Goal: Find specific page/section: Find specific page/section

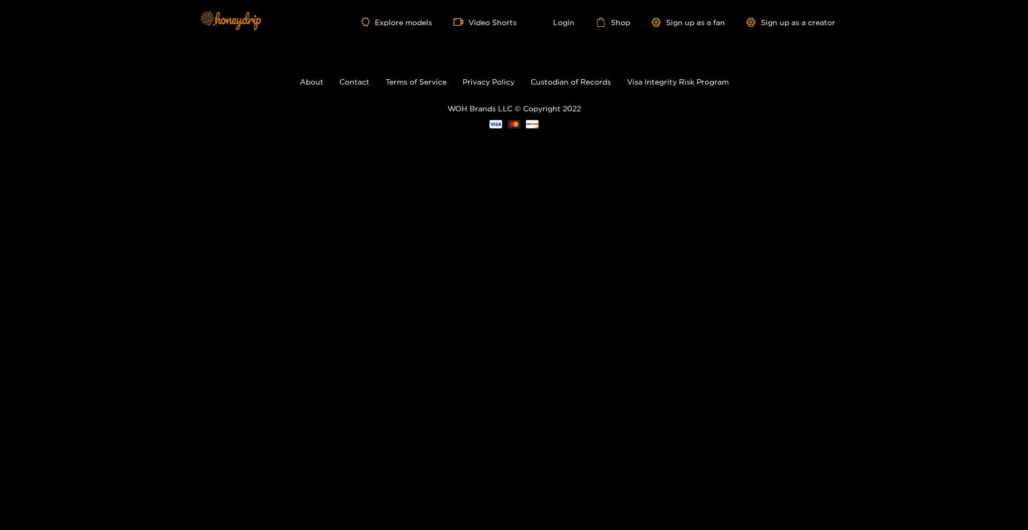
click at [229, 20] on img at bounding box center [230, 20] width 75 height 45
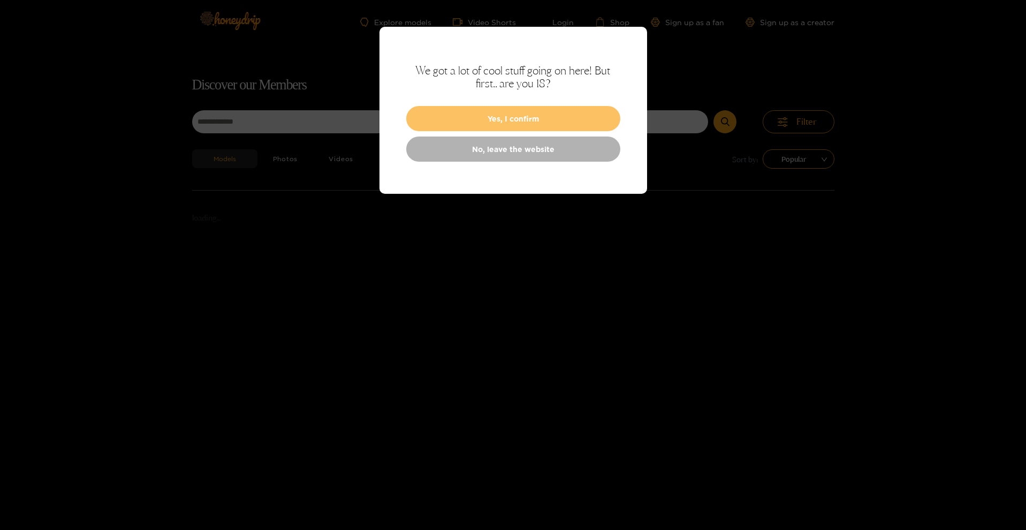
click at [540, 123] on button "Yes, I confirm" at bounding box center [513, 118] width 214 height 25
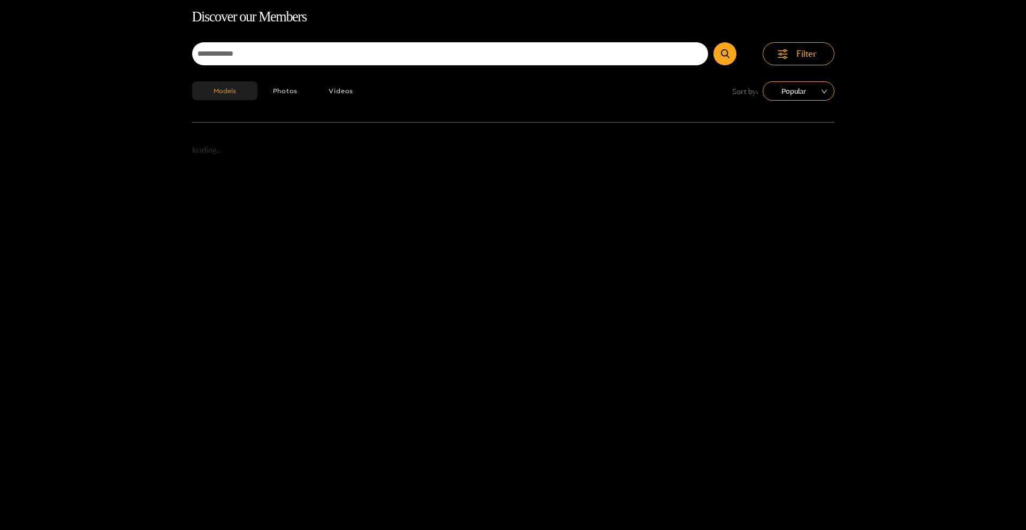
scroll to position [69, 0]
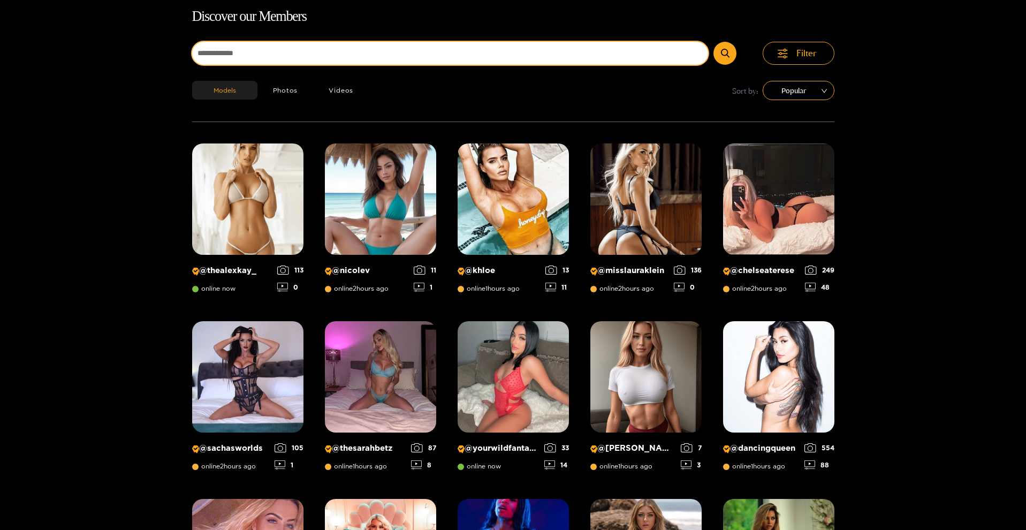
click at [315, 52] on input at bounding box center [450, 53] width 517 height 23
click at [726, 53] on button "submit" at bounding box center [725, 53] width 23 height 23
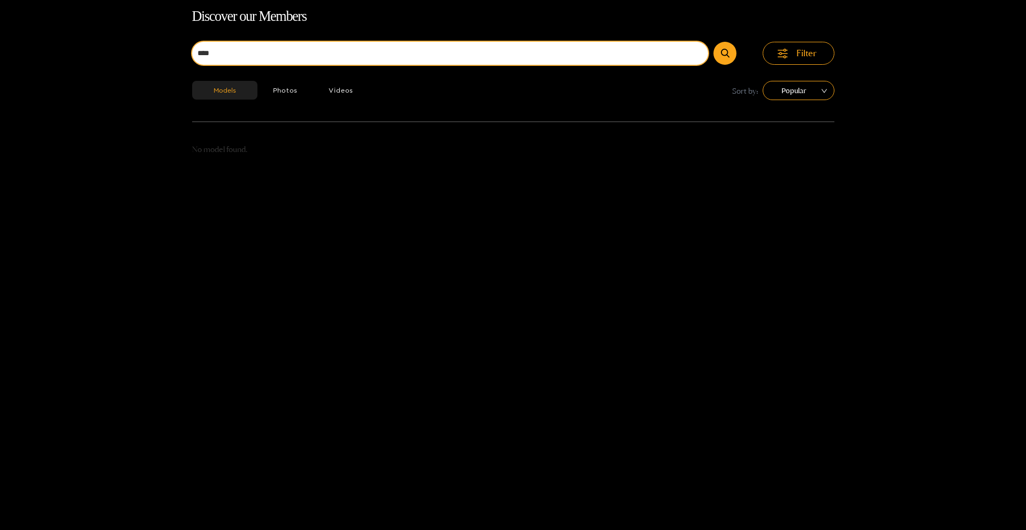
click at [286, 51] on input "****" at bounding box center [450, 53] width 517 height 23
click at [726, 53] on button "submit" at bounding box center [725, 53] width 23 height 23
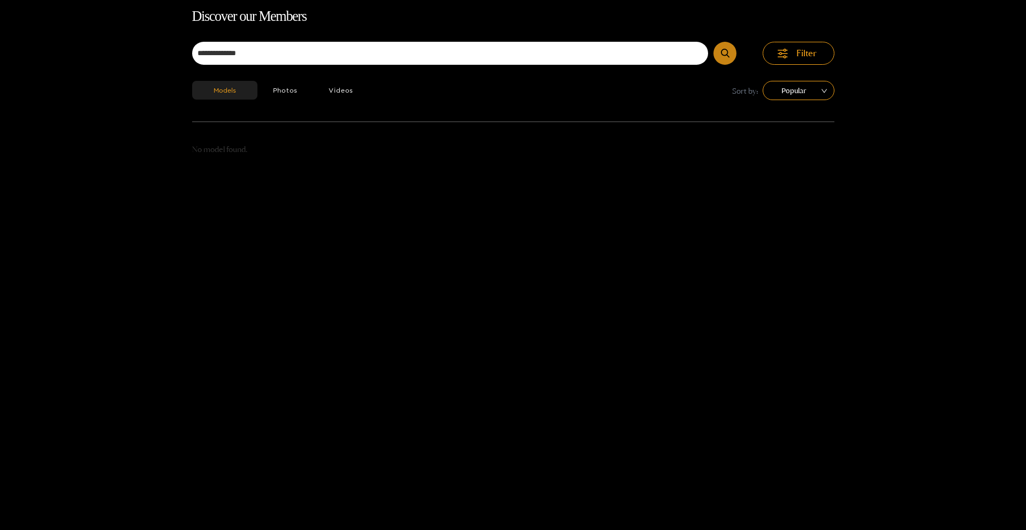
click at [727, 52] on icon "submit" at bounding box center [725, 53] width 9 height 9
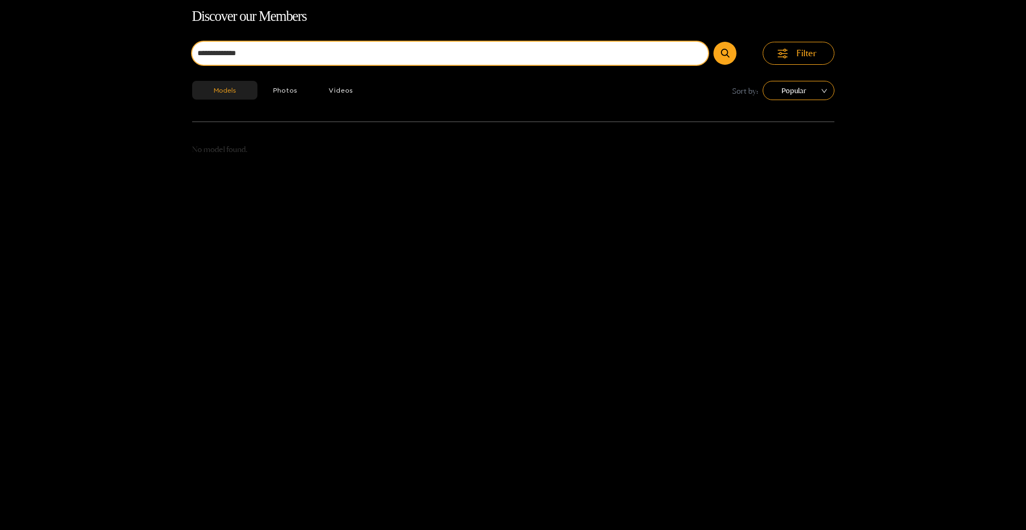
click at [278, 51] on input "**********" at bounding box center [450, 53] width 517 height 23
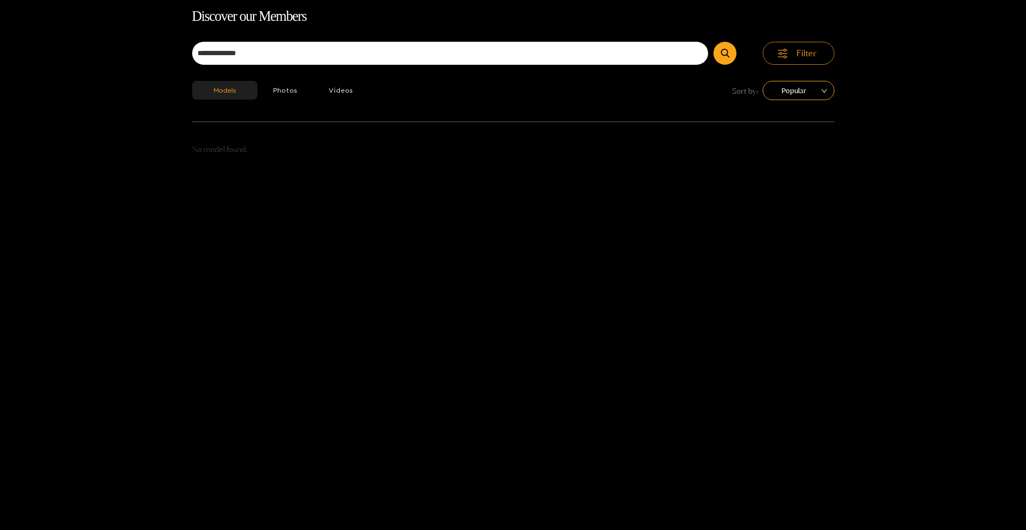
click at [804, 58] on span "Filter" at bounding box center [807, 53] width 20 height 12
click at [387, 37] on div "**********" at bounding box center [513, 63] width 643 height 117
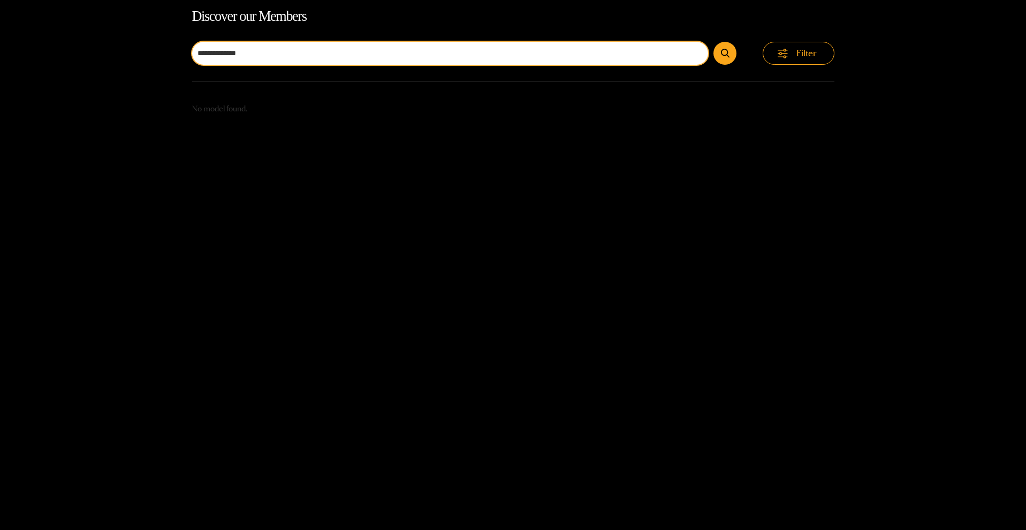
drag, startPoint x: 342, startPoint y: 47, endPoint x: 333, endPoint y: 49, distance: 9.4
click at [339, 48] on input "**********" at bounding box center [450, 53] width 517 height 23
click at [276, 49] on input "**********" at bounding box center [450, 53] width 517 height 23
type input "*"
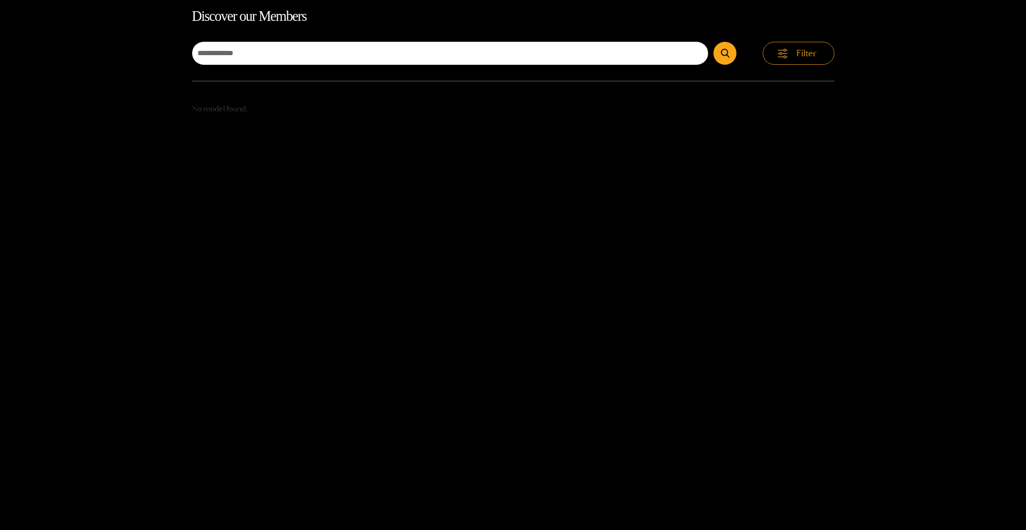
click at [808, 58] on span "Filter" at bounding box center [807, 53] width 20 height 12
click at [800, 89] on span "Popular" at bounding box center [799, 90] width 56 height 16
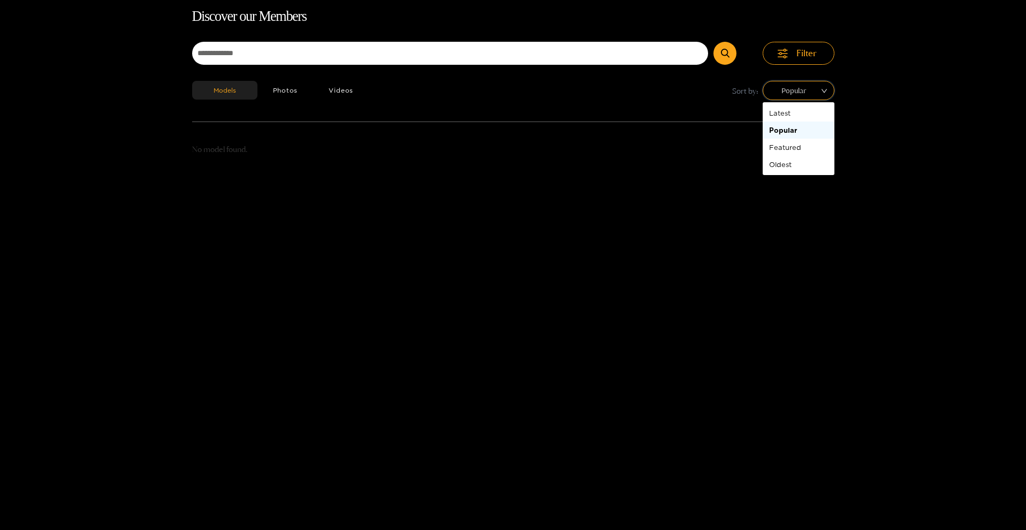
click at [923, 146] on div "Discover our Members Filter Models Photos Videos Sort by: Popular No model foun…" at bounding box center [513, 270] width 1026 height 530
click at [228, 93] on button "Models" at bounding box center [224, 90] width 65 height 19
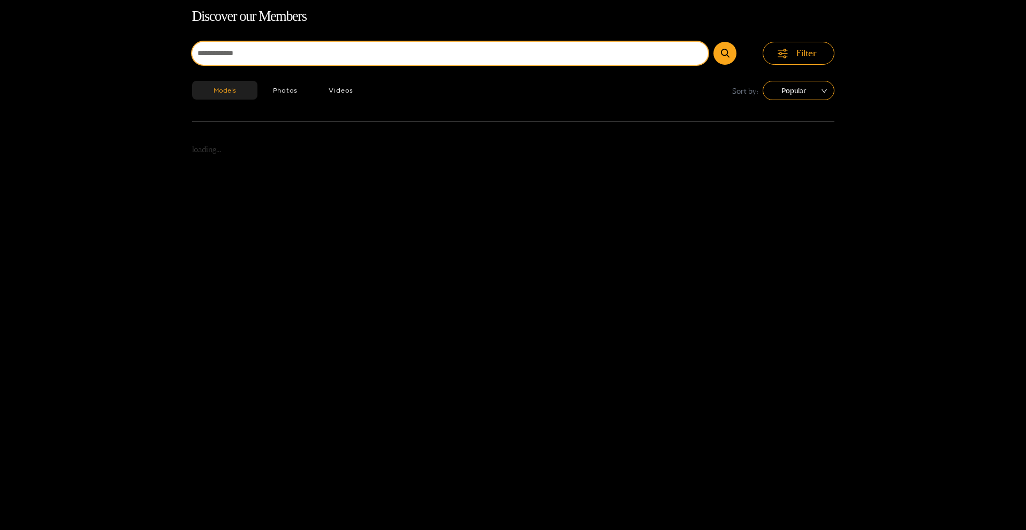
click at [224, 56] on input at bounding box center [450, 53] width 517 height 23
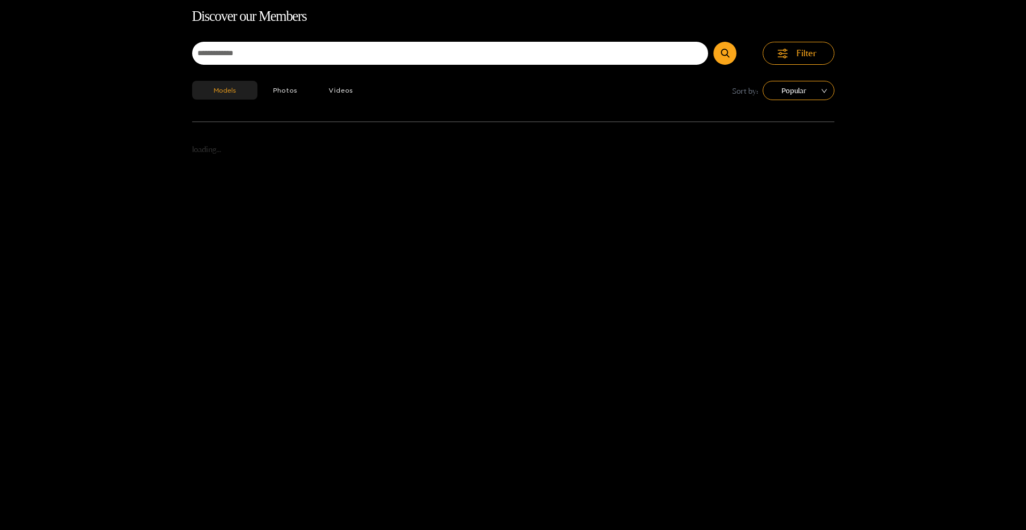
drag, startPoint x: 216, startPoint y: 20, endPoint x: 190, endPoint y: 6, distance: 30.2
click at [215, 18] on h1 "Discover our Members" at bounding box center [513, 16] width 643 height 22
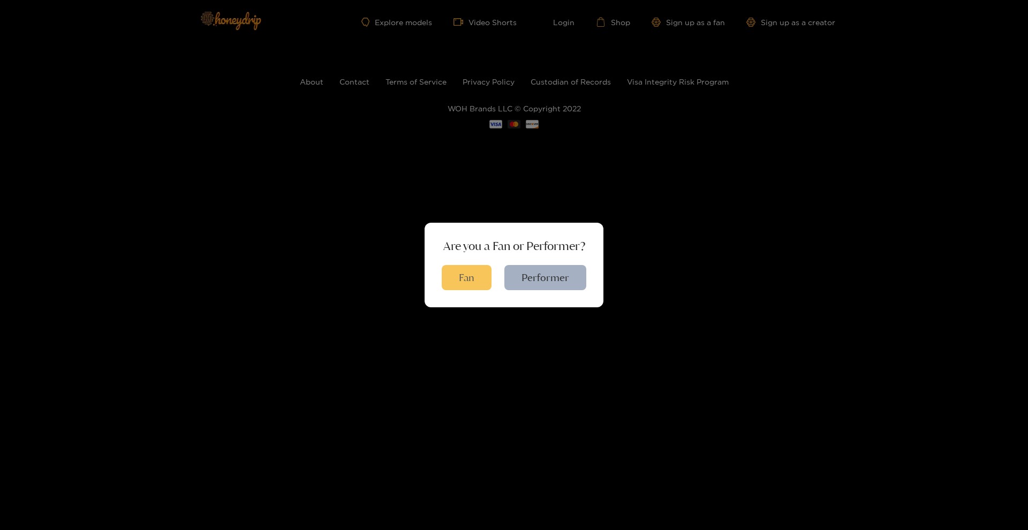
click at [464, 276] on button "Fan" at bounding box center [467, 277] width 50 height 25
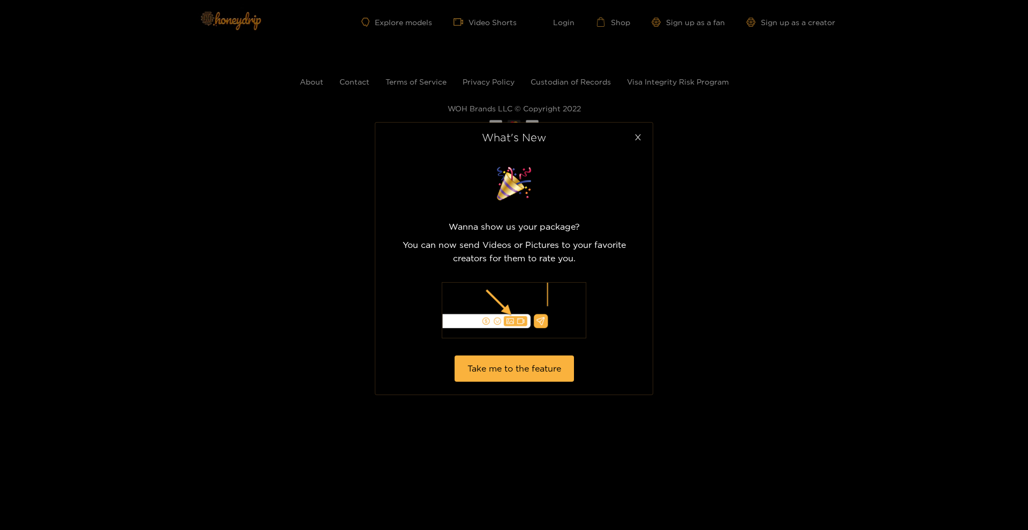
click at [644, 133] on span "Close" at bounding box center [638, 138] width 30 height 30
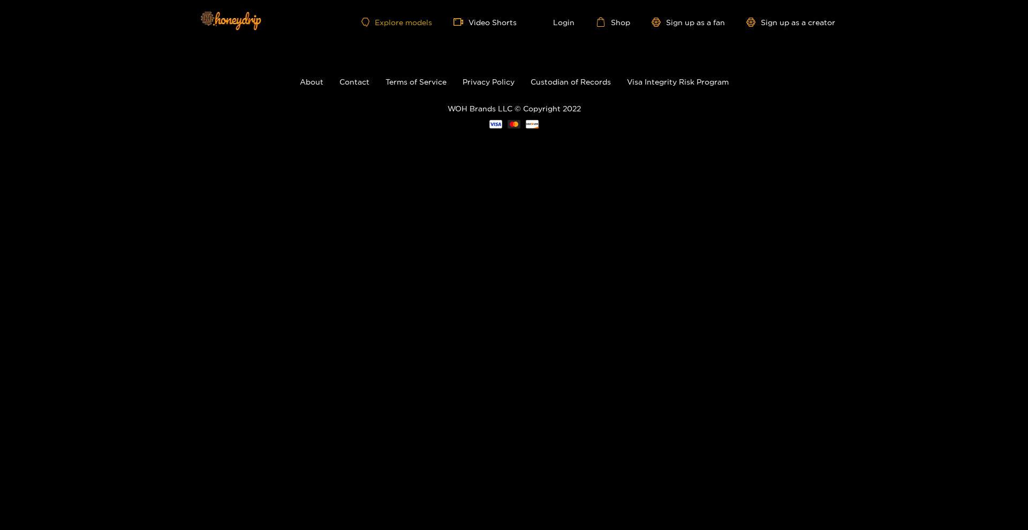
click at [418, 18] on link "Explore models" at bounding box center [396, 22] width 71 height 9
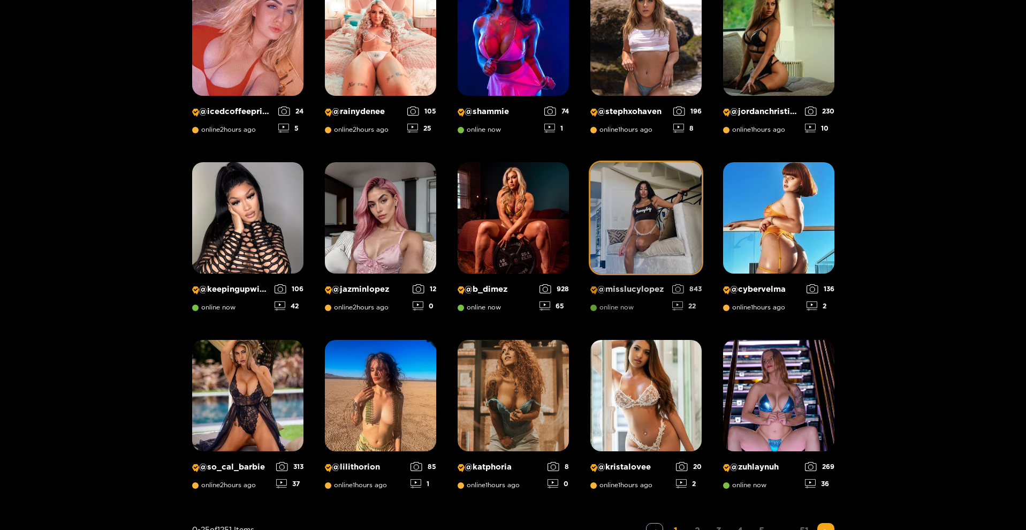
scroll to position [738, 0]
